Goal: Communication & Community: Ask a question

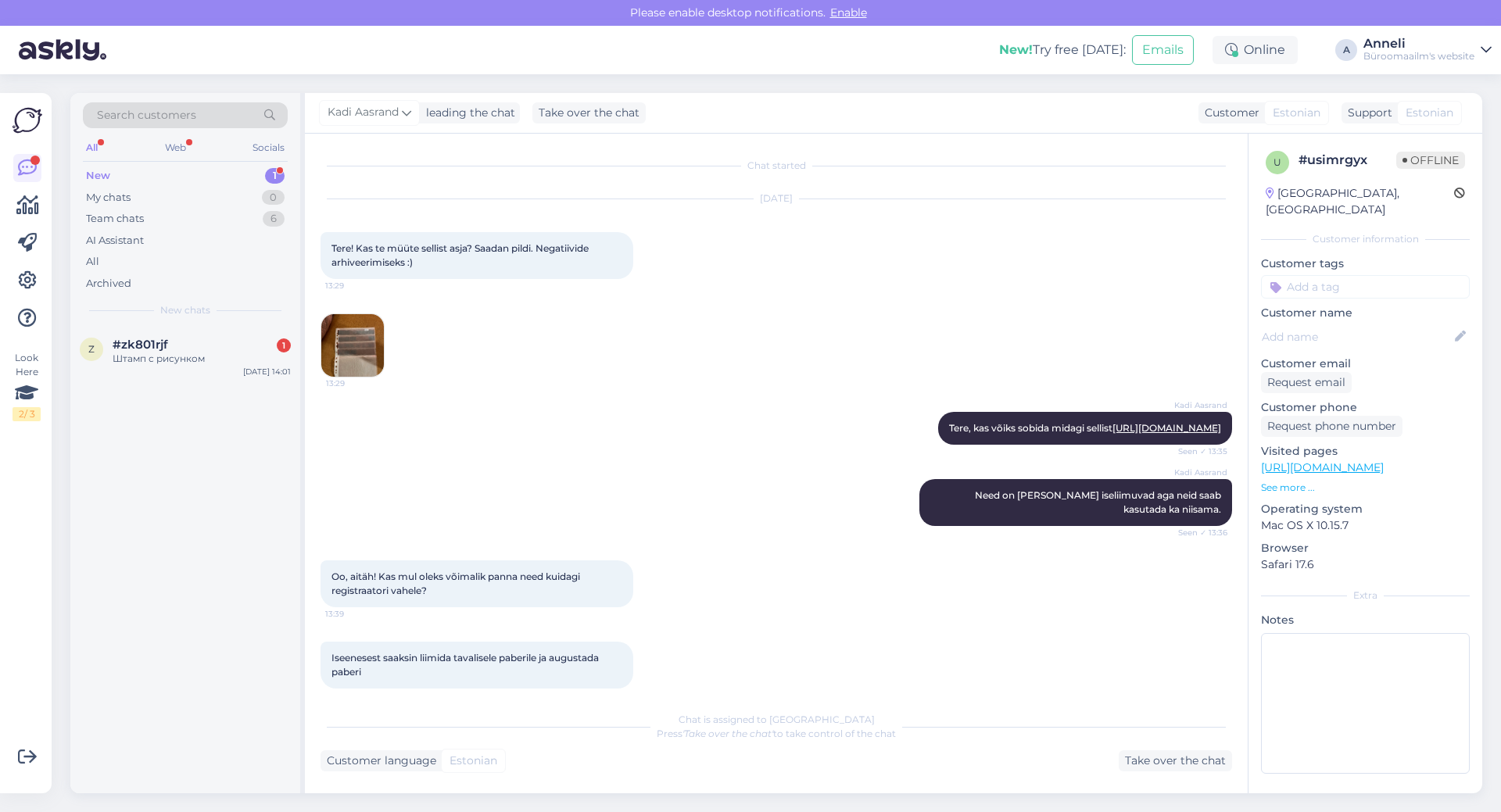
scroll to position [1081, 0]
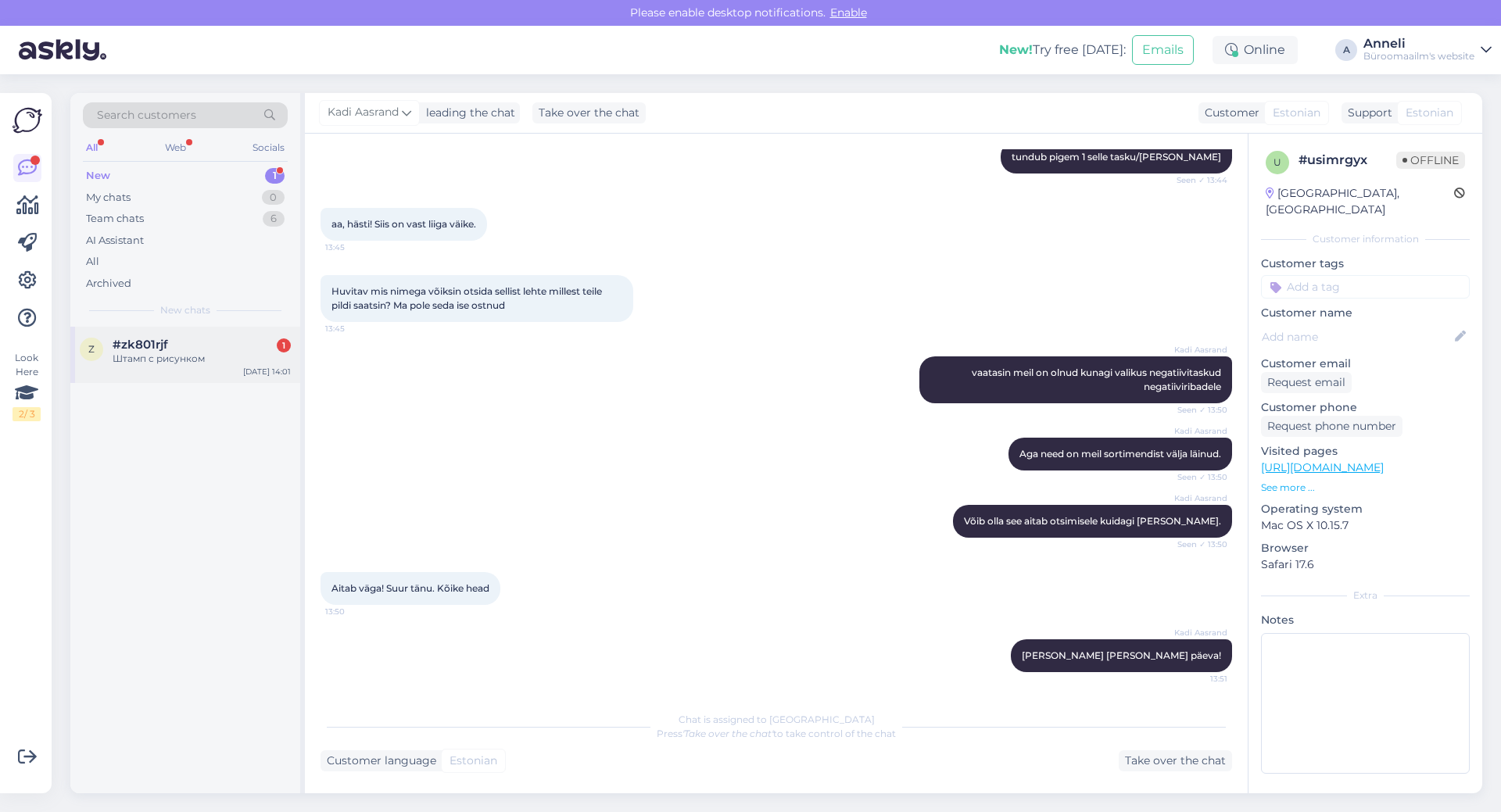
click at [155, 355] on div "Штамп с рисунком" at bounding box center [201, 358] width 178 height 14
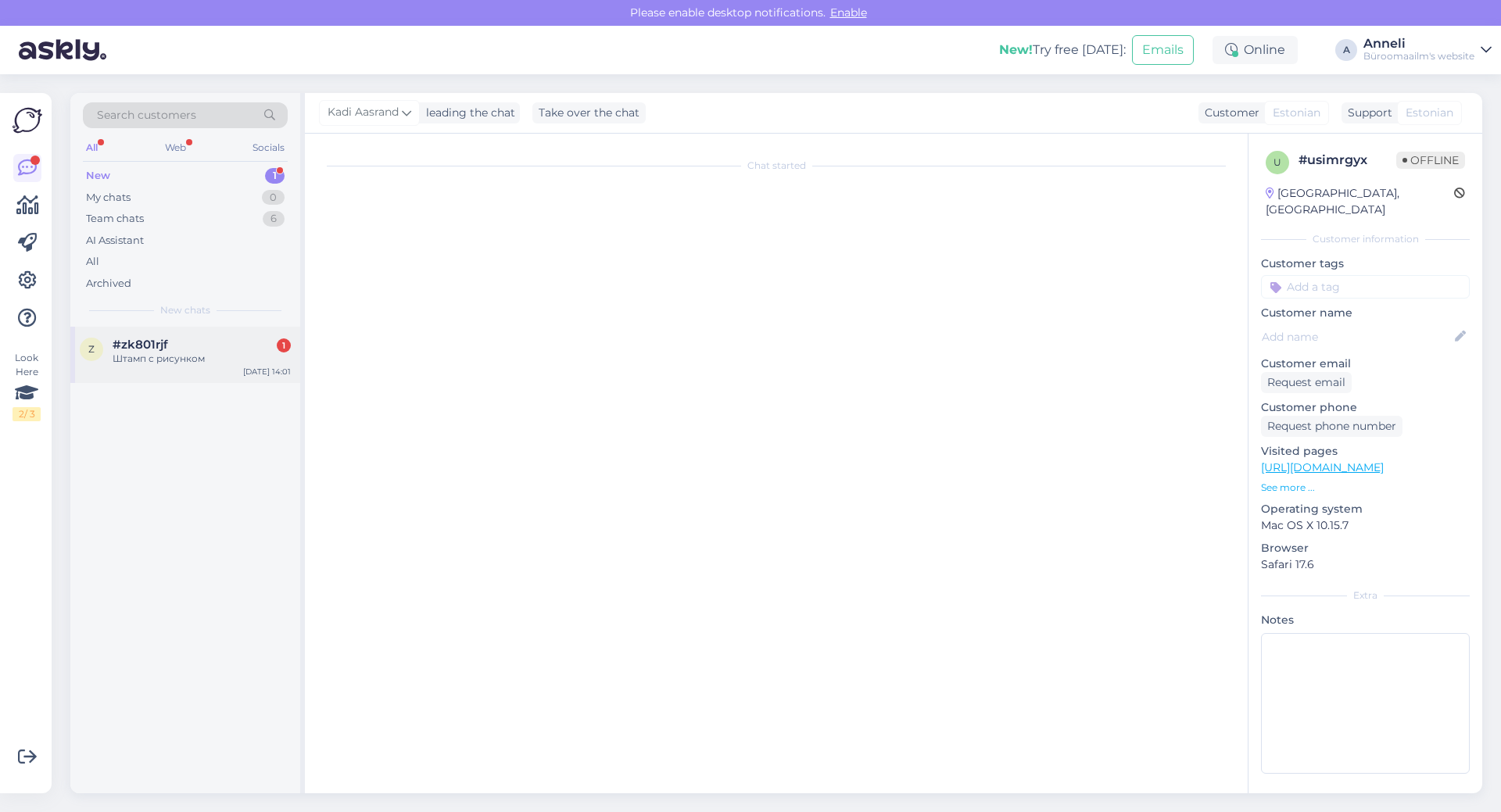
scroll to position [0, 0]
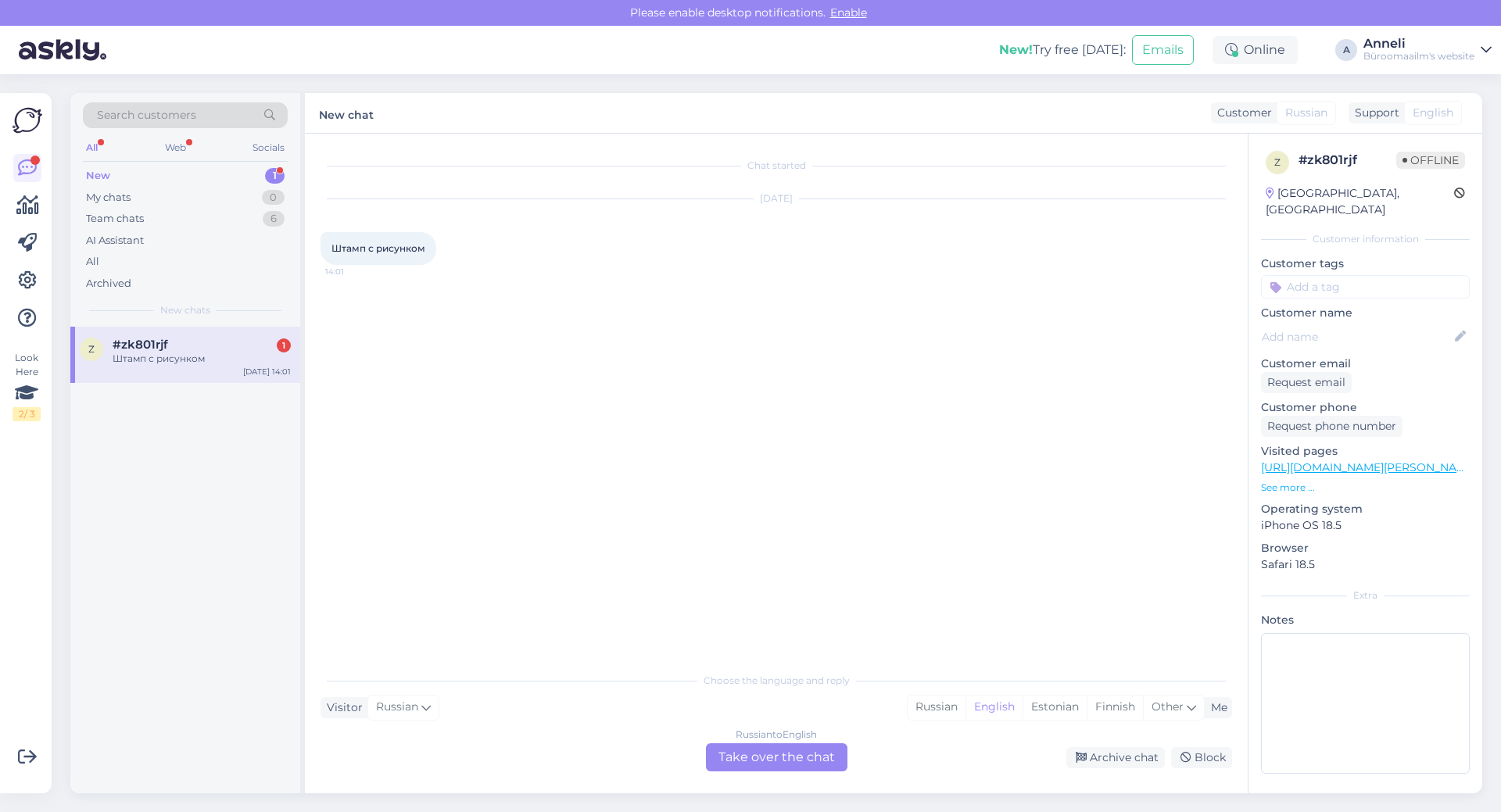
click at [652, 278] on div "[DATE] Штамп с рисунком 14:01" at bounding box center [776, 231] width 912 height 100
drag, startPoint x: 331, startPoint y: 245, endPoint x: 405, endPoint y: 252, distance: 74.3
click at [405, 252] on div "Штамп с рисунком 14:01" at bounding box center [378, 248] width 115 height 33
click at [990, 589] on div "Chat started [DATE] Штамп с рисунком 14:01" at bounding box center [783, 399] width 926 height 501
click at [1048, 709] on div "Estonian" at bounding box center [1054, 706] width 64 height 23
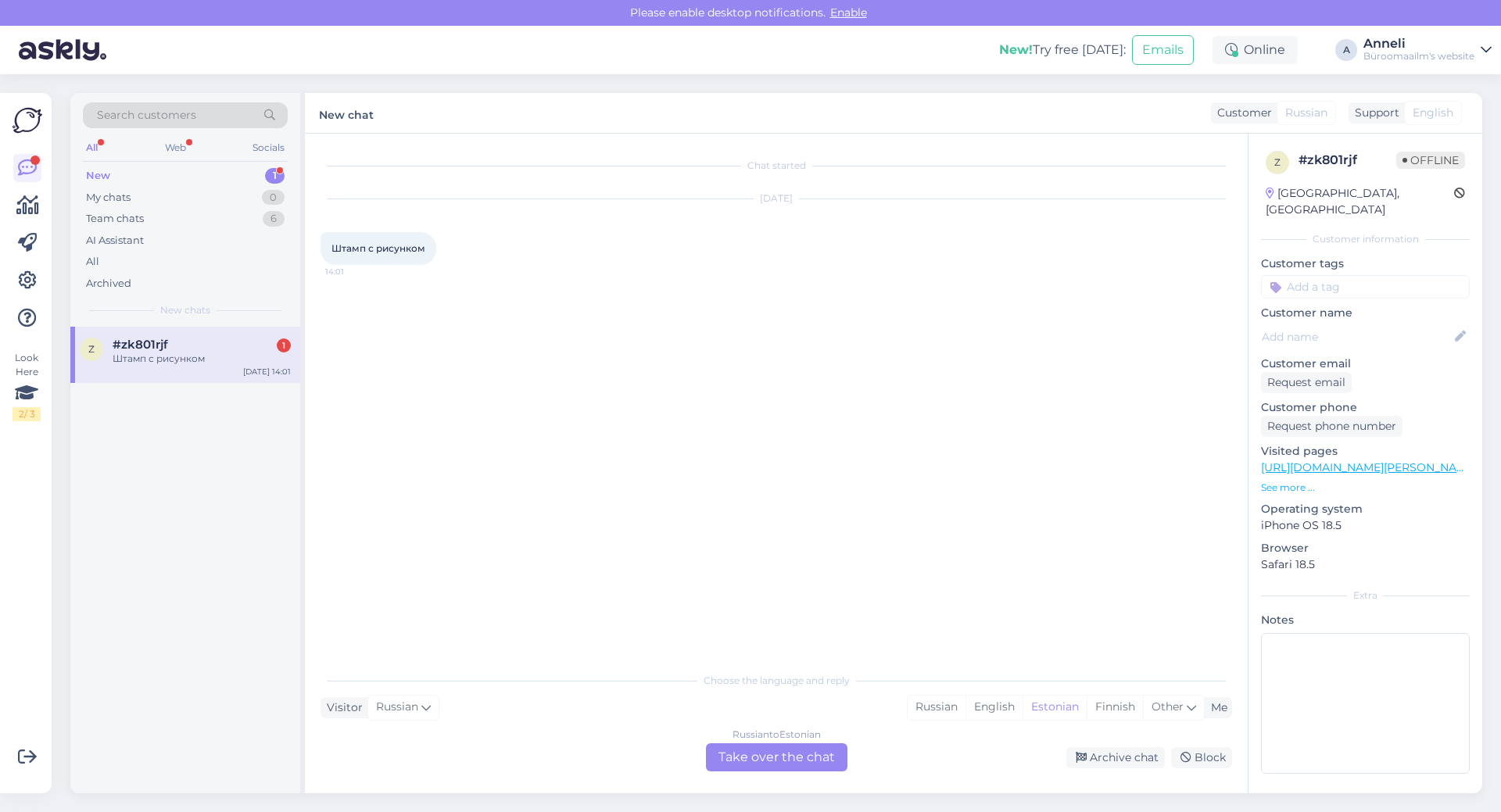
click at [832, 766] on div "Russian to Estonian Take over the chat" at bounding box center [776, 757] width 141 height 28
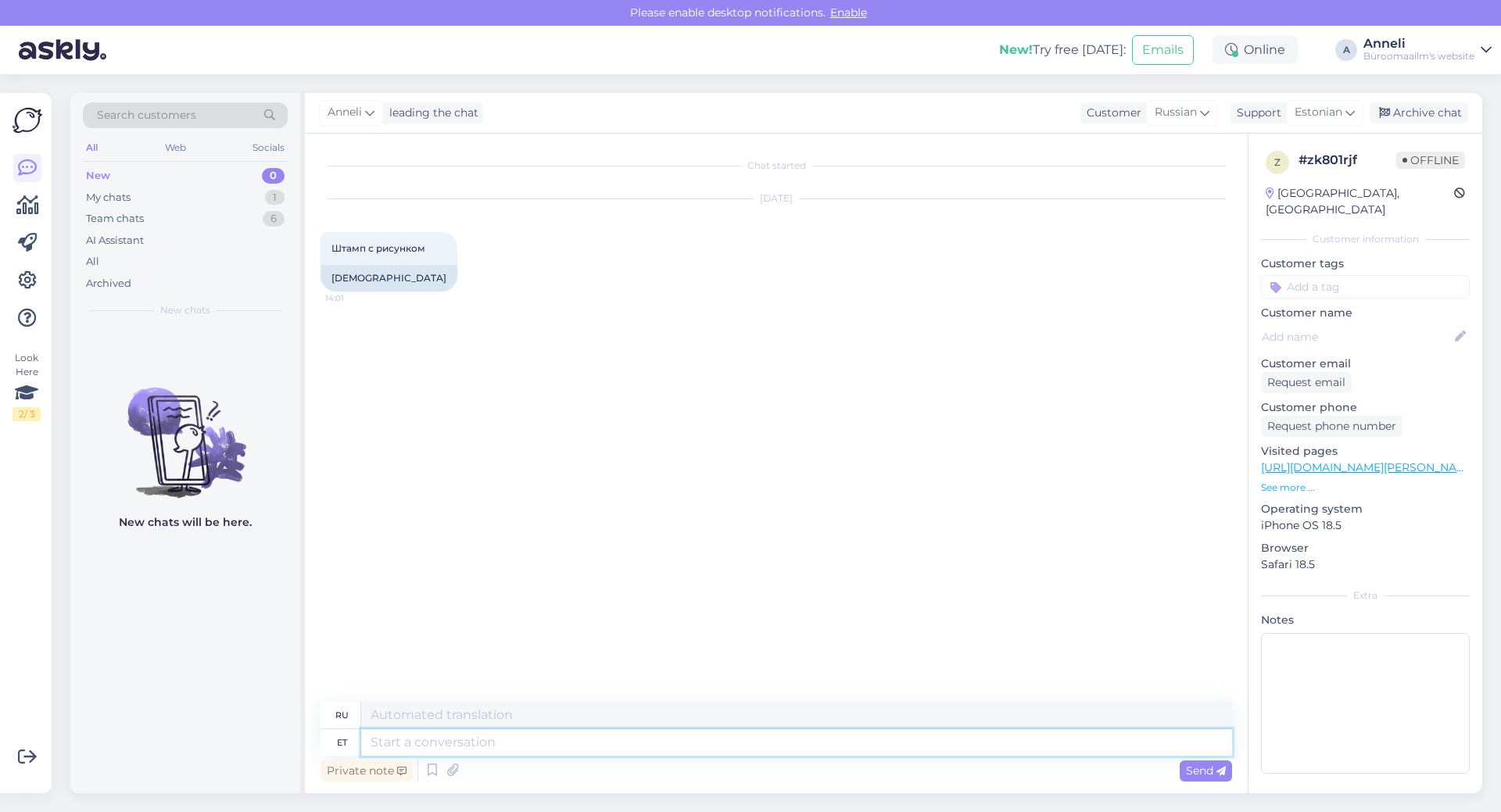
click at [633, 745] on textarea at bounding box center [795, 742] width 870 height 26
type textarea "Tere"
type textarea "Привет"
type textarea "Tere"
click at [1204, 775] on span "Send" at bounding box center [1205, 770] width 40 height 14
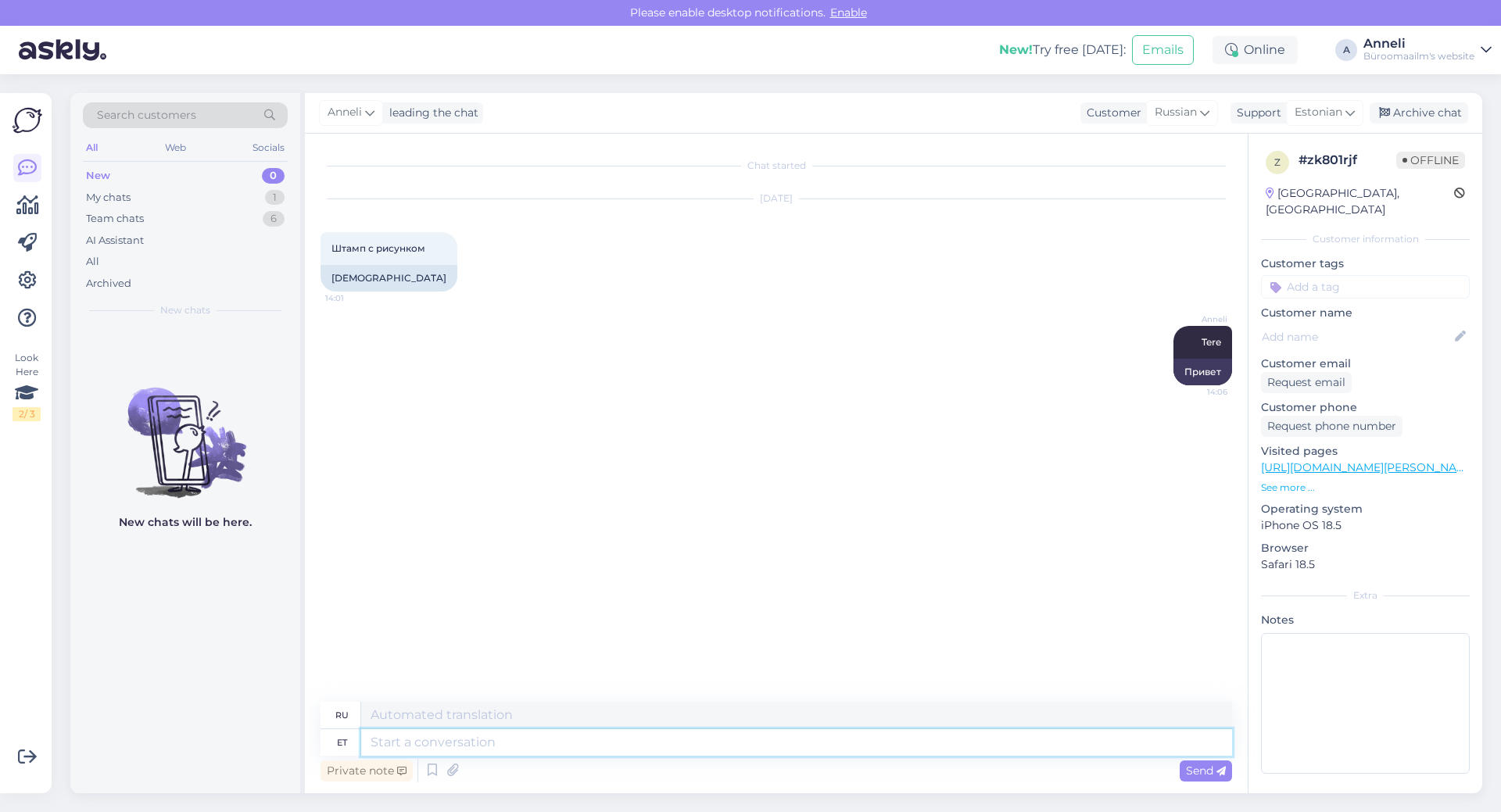
click at [545, 746] on textarea at bounding box center [795, 742] width 870 height 26
type textarea "saatke"
type textarea "отправлять"
type textarea "saatke palu"
type textarea "Пожалуйста, отправьте"
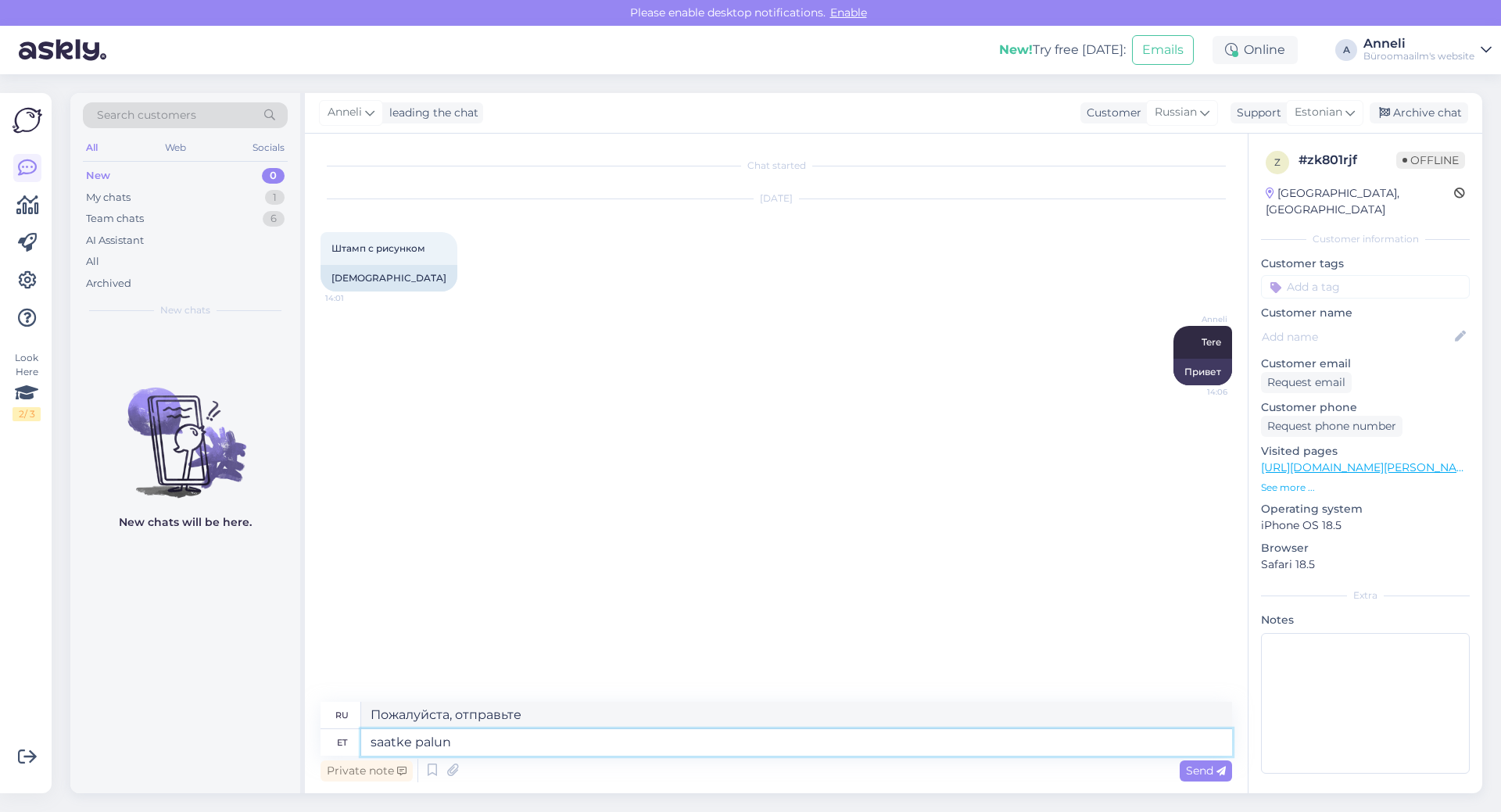
click at [468, 746] on textarea "saatke palun" at bounding box center [795, 742] width 870 height 26
type textarea "saatke [PERSON_NAME]"
type textarea "пожалуйста, отправьте ваш"
type textarea "saatke [PERSON_NAME] soov"
type textarea "пожалуйста, отправьте ваш запрос"
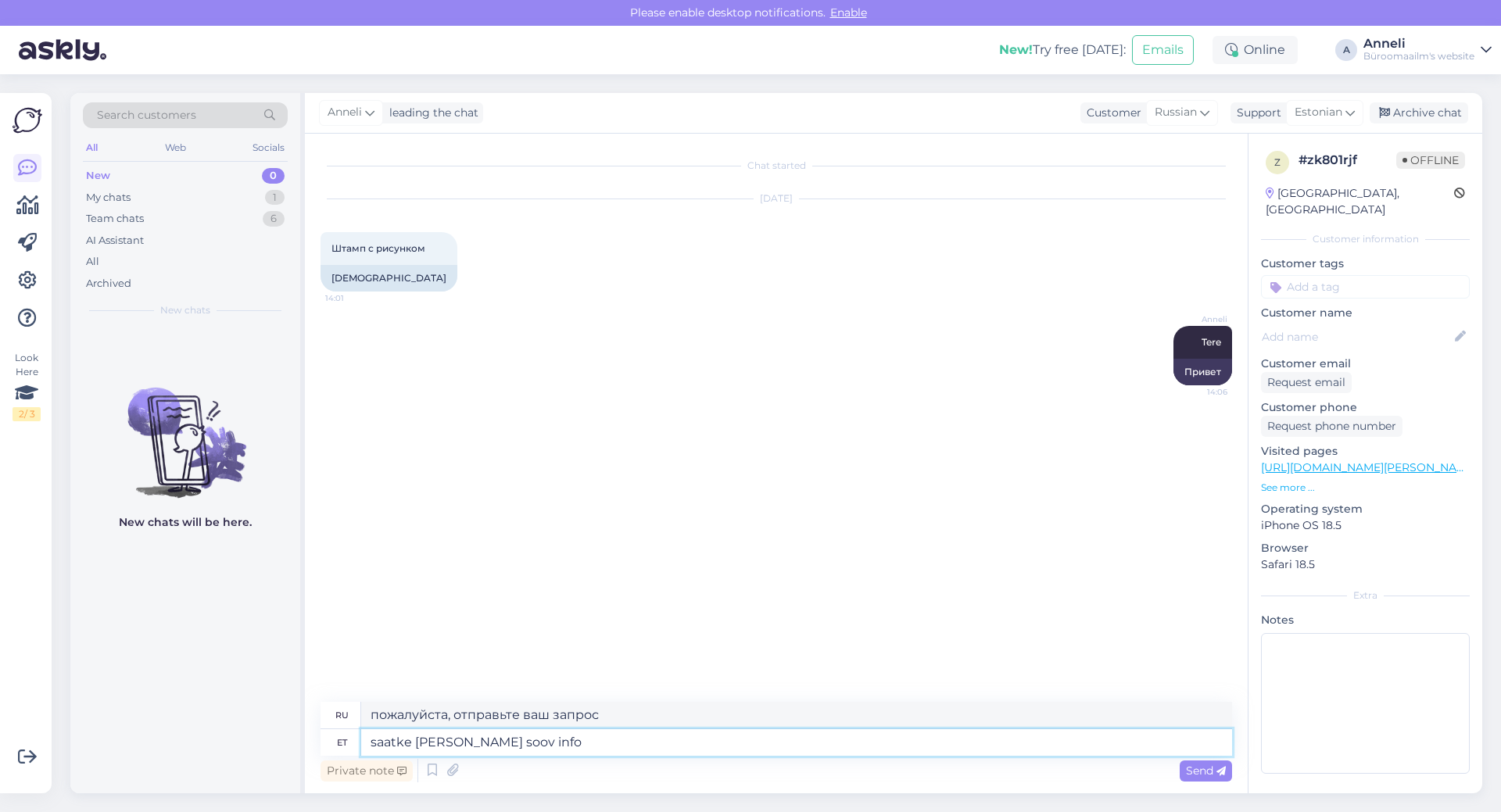
type textarea "saatke [PERSON_NAME] soov info@"
type textarea "Пожалуйста, отправьте желаемую вами информацию."
type textarea "saatke [PERSON_NAME] soov info@[PERSON_NAME]"
type textarea "Пожалуйста, отправьте ваш запрос на info@byr"
type textarea "saatke [PERSON_NAME] soov [EMAIL_ADDRESS][DOMAIN_NAME]"
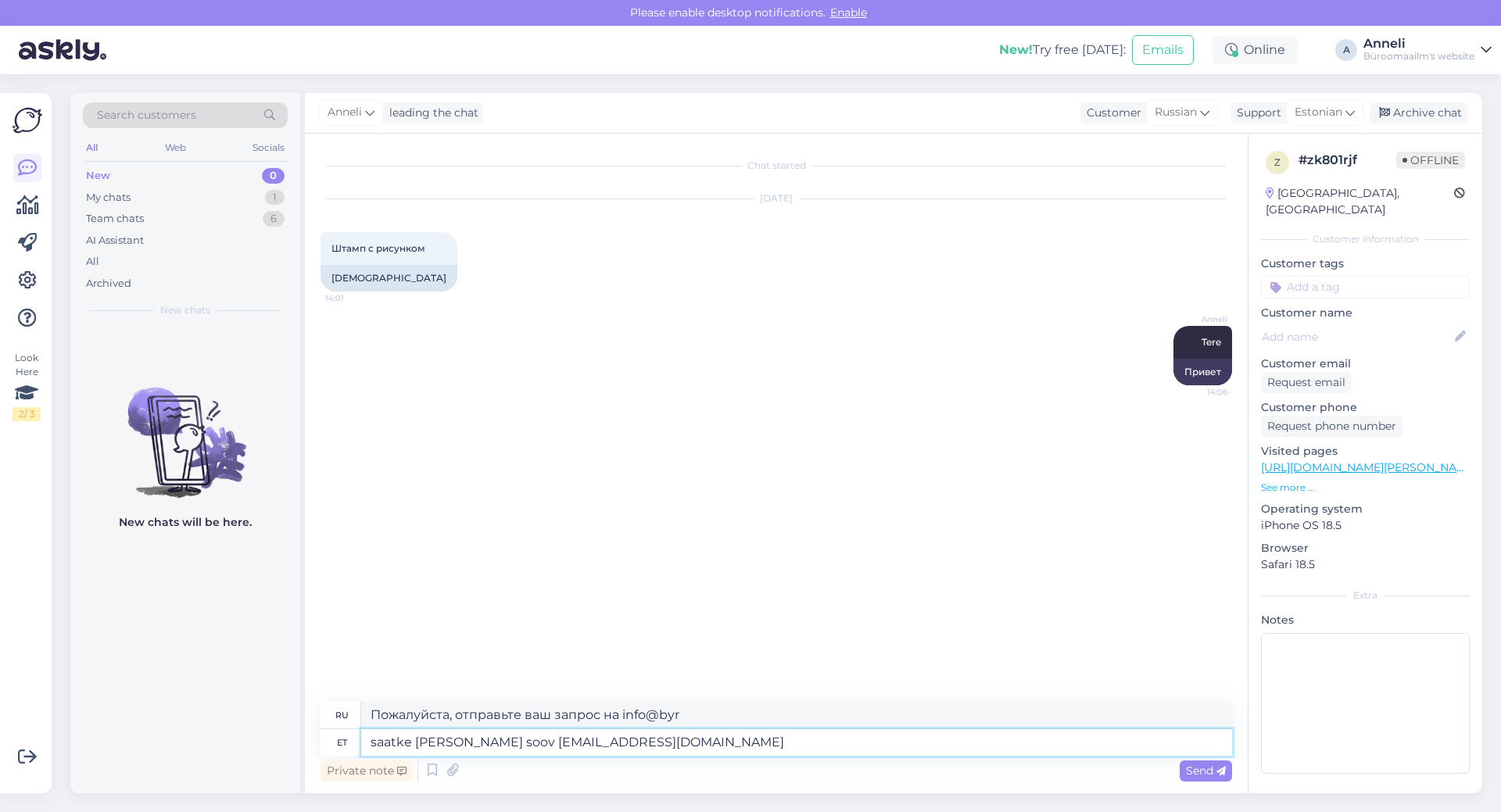
type textarea "Пожалуйста, отправьте ваш запрос [EMAIL_ADDRESS][DOMAIN_NAME]"
type textarea "saatke [PERSON_NAME] soov [EMAIL_ADDRESS][DOMAIN_NAME]"
click at [1208, 761] on div "Send" at bounding box center [1206, 771] width 52 height 22
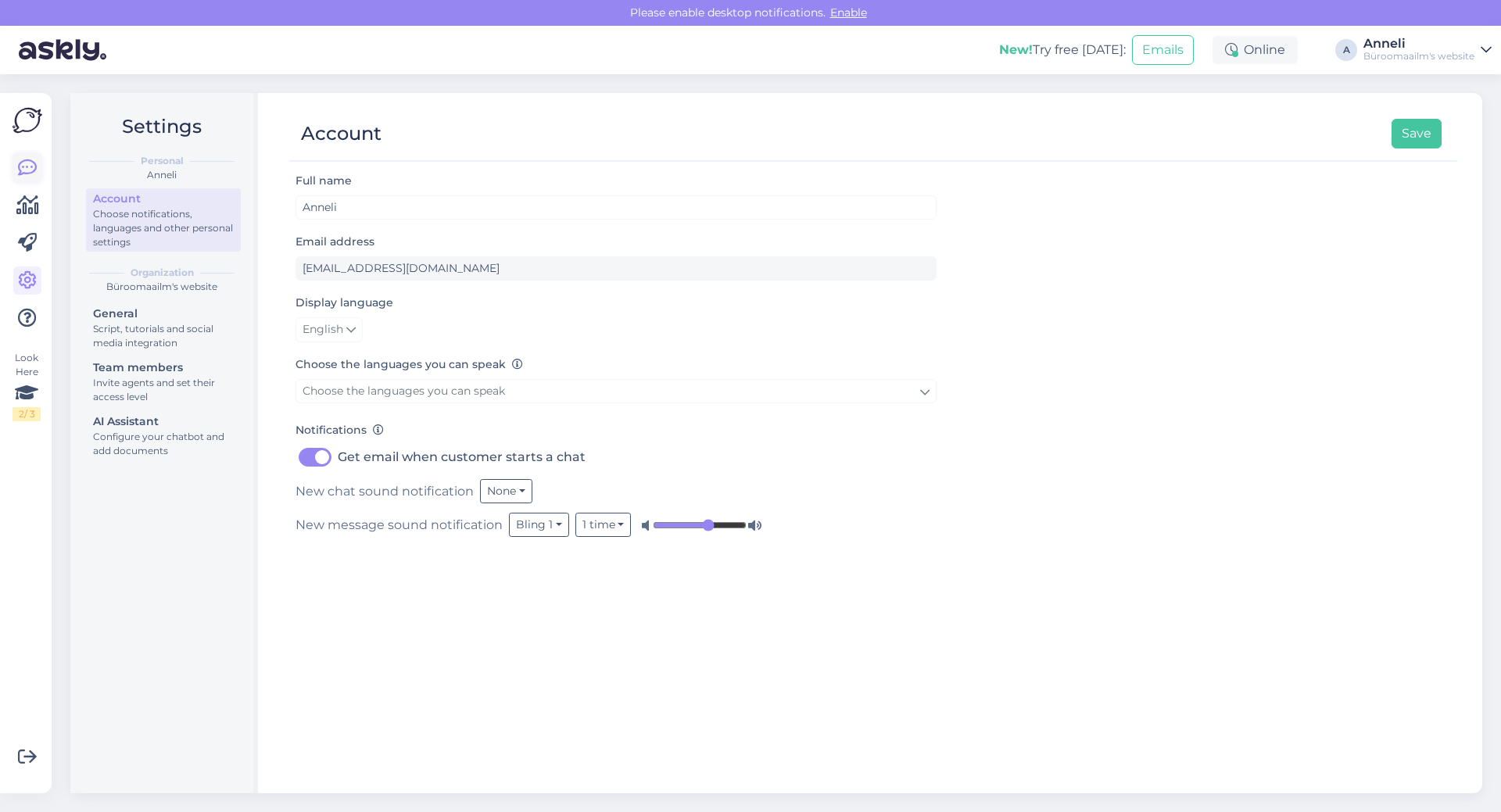
click at [26, 168] on icon at bounding box center [27, 168] width 19 height 19
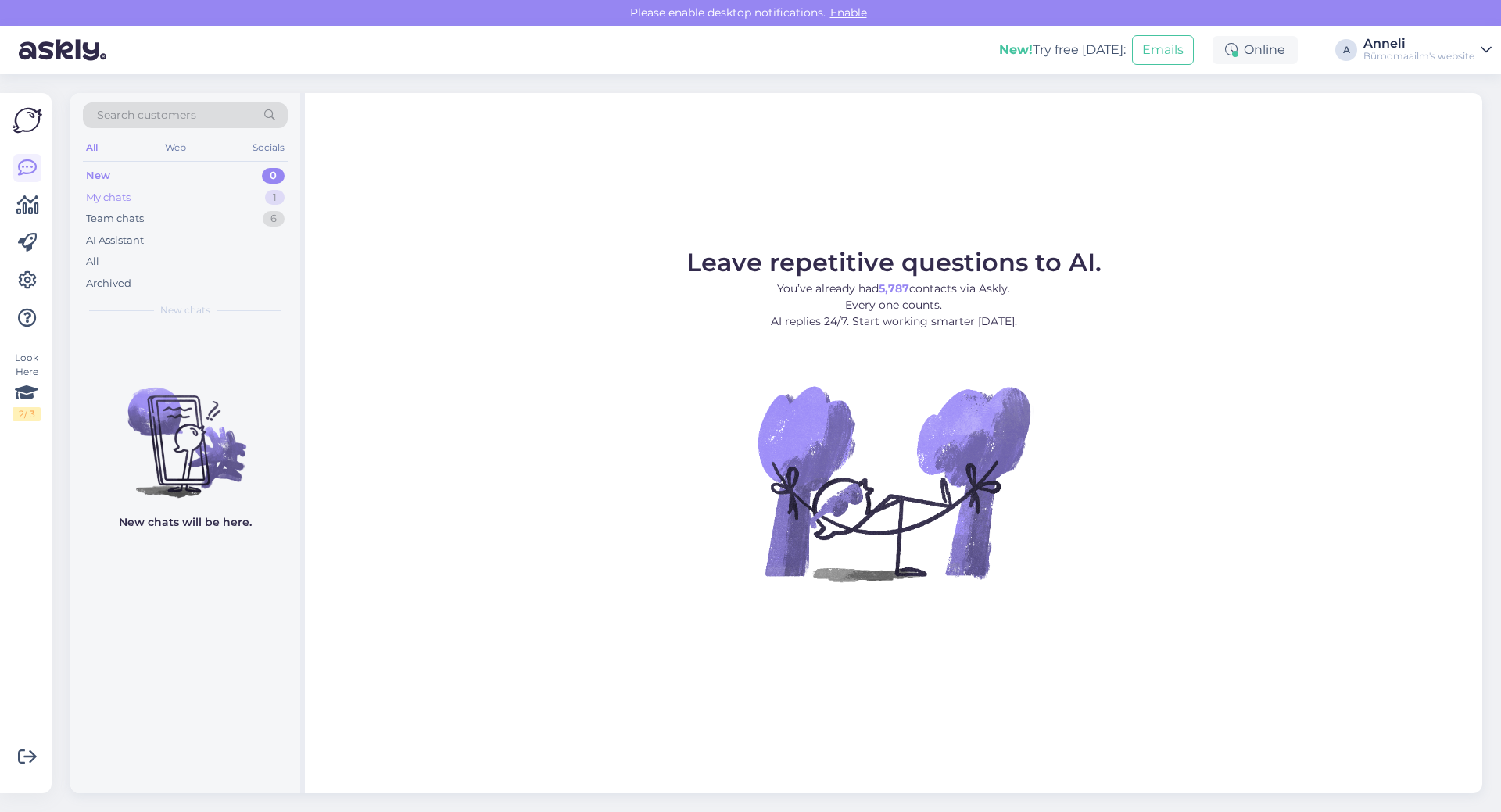
click at [258, 199] on div "My chats 1" at bounding box center [185, 197] width 205 height 22
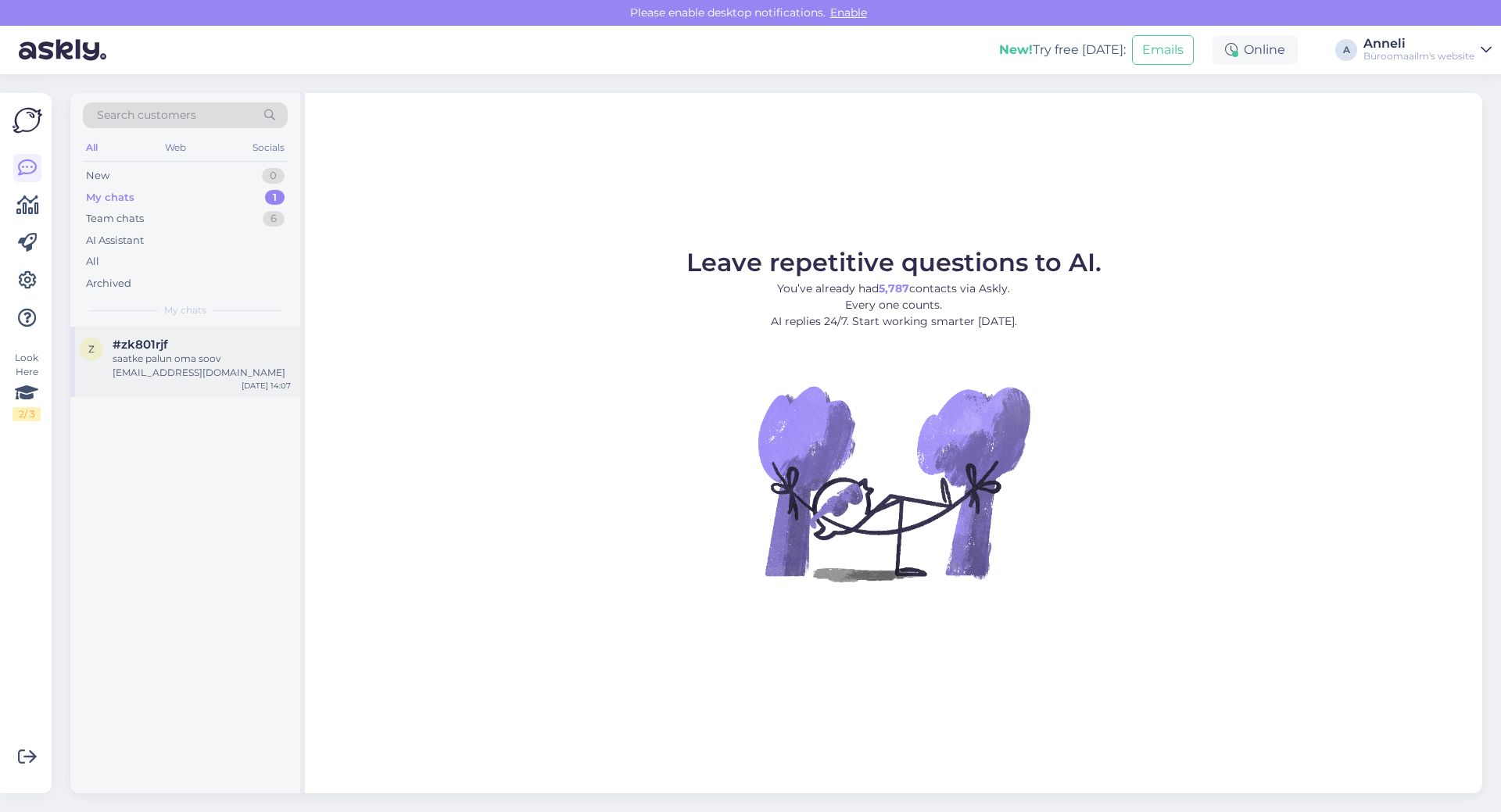
click at [195, 367] on div "saatke [PERSON_NAME] soov [EMAIL_ADDRESS][DOMAIN_NAME]" at bounding box center [201, 365] width 178 height 28
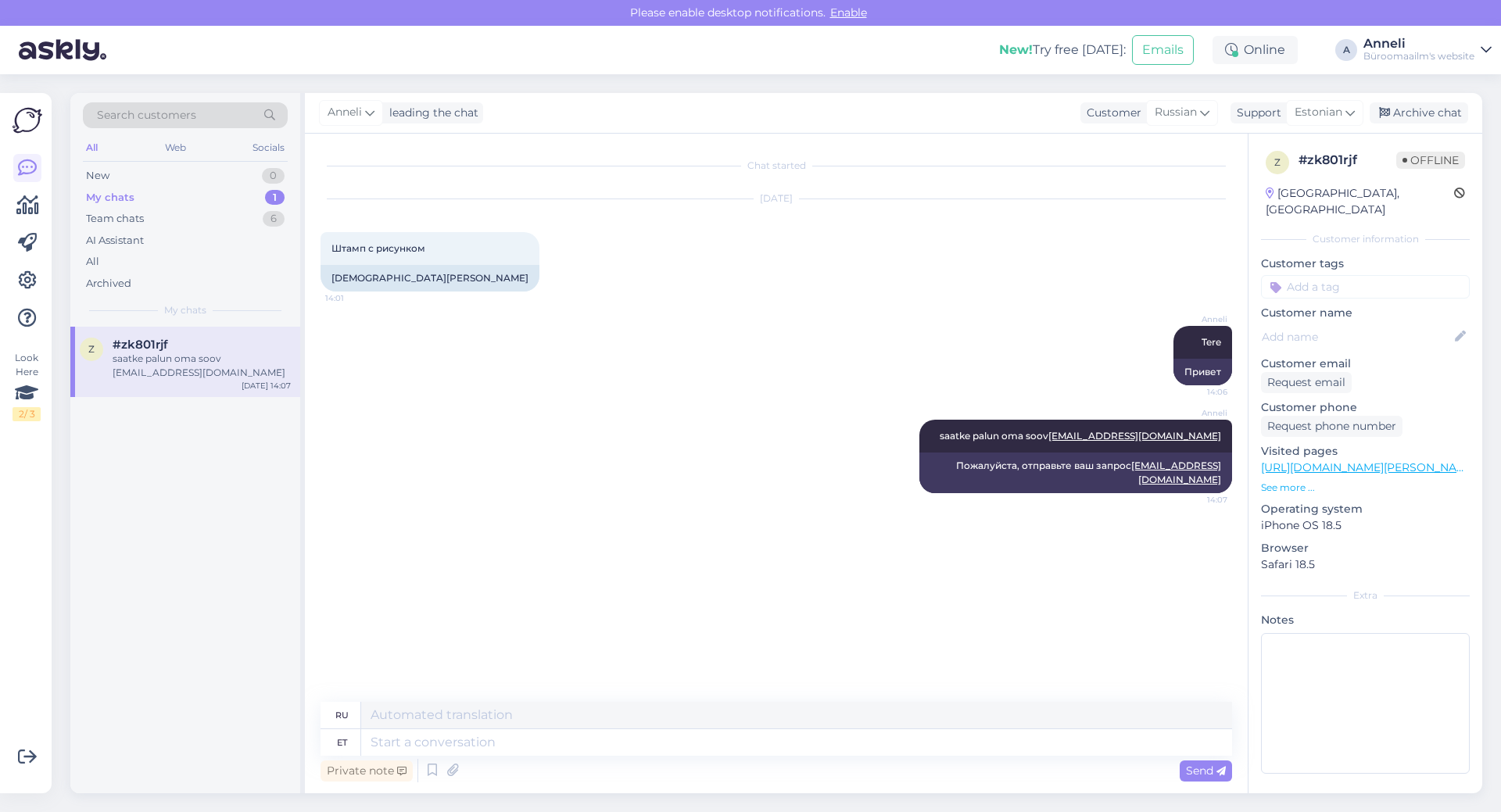
click at [679, 450] on div "Anneli saatke palun oma soov info@byroomaailm.ee 14:07 Пожалуйста, отправьте ва…" at bounding box center [776, 456] width 912 height 108
